Goal: Information Seeking & Learning: Learn about a topic

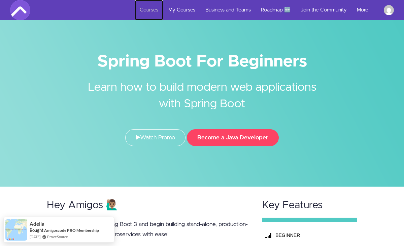
click at [157, 10] on link "Courses" at bounding box center [149, 10] width 29 height 20
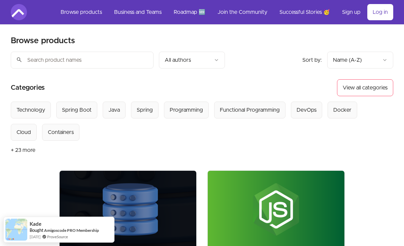
click at [88, 64] on input "search" at bounding box center [82, 60] width 143 height 17
type input "spring"
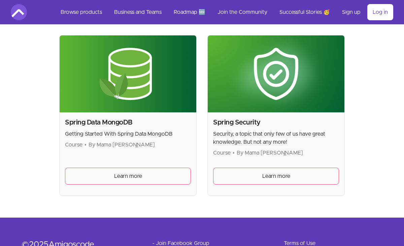
scroll to position [479, 0]
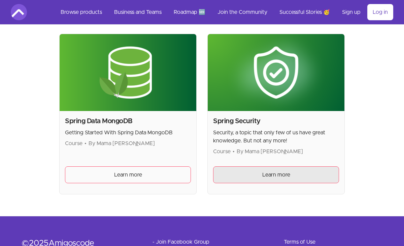
click at [264, 177] on span "Learn more" at bounding box center [277, 175] width 28 height 8
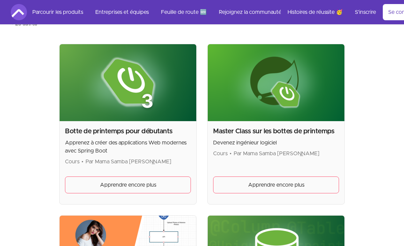
scroll to position [104, 0]
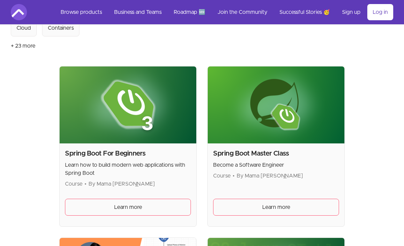
click at [174, 39] on section "Select from all categories: Technology Spring Boot Java Spring Programming Func…" at bounding box center [202, 26] width 383 height 58
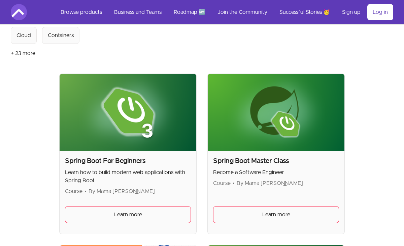
scroll to position [103, 0]
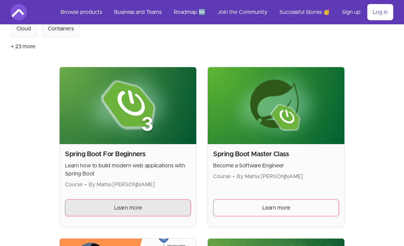
click at [147, 211] on link "Learn more" at bounding box center [128, 207] width 126 height 17
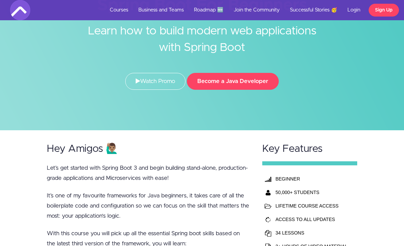
scroll to position [54, 0]
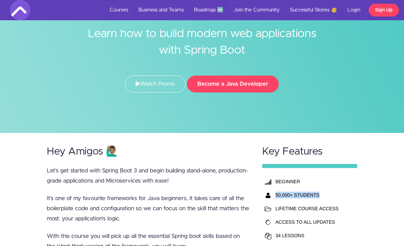
drag, startPoint x: 277, startPoint y: 195, endPoint x: 318, endPoint y: 195, distance: 41.5
click at [318, 195] on th "50,000+ STUDENTS" at bounding box center [311, 194] width 75 height 13
click at [320, 195] on th "50,000+ STUDENTS" at bounding box center [311, 194] width 75 height 13
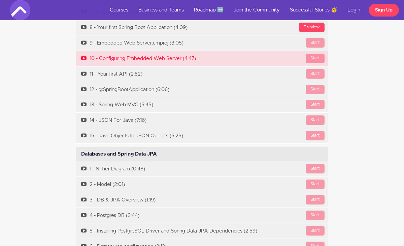
scroll to position [2226, 0]
